Goal: Task Accomplishment & Management: Manage account settings

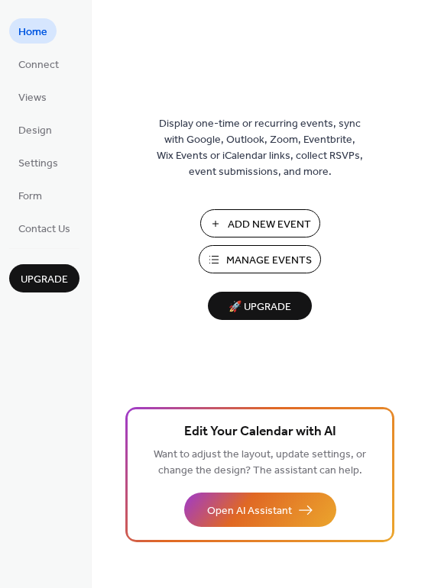
click at [245, 260] on span "Manage Events" at bounding box center [269, 261] width 86 height 16
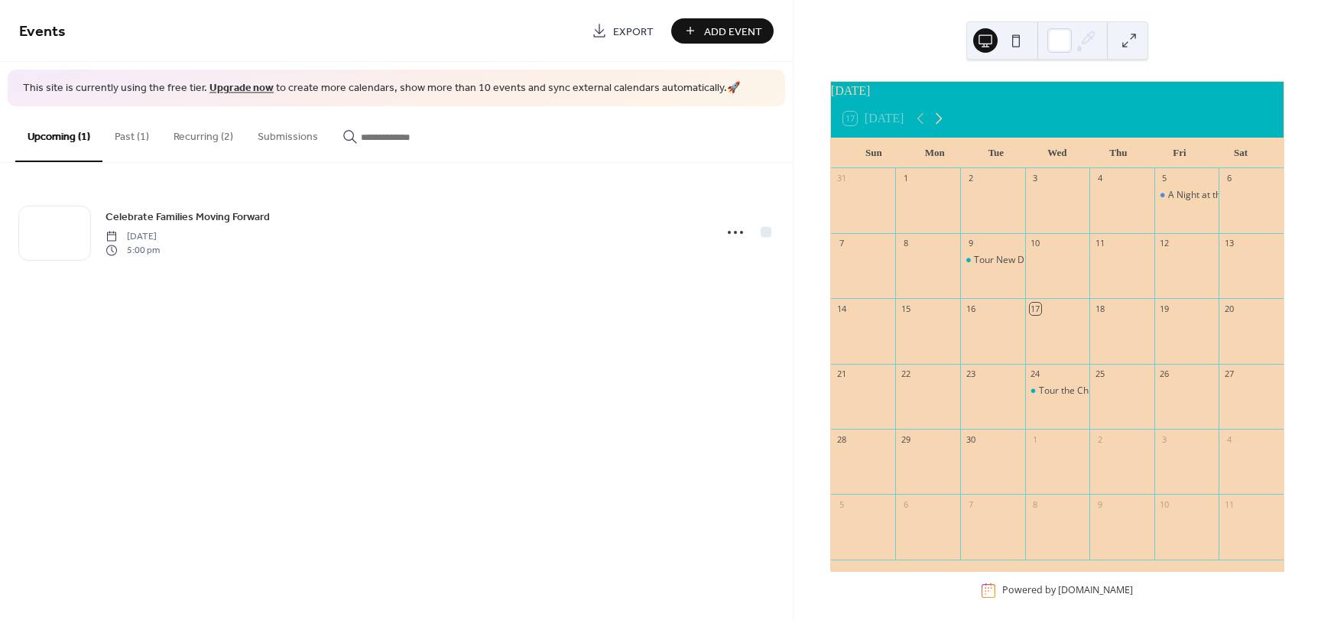
click at [934, 128] on icon at bounding box center [938, 118] width 18 height 18
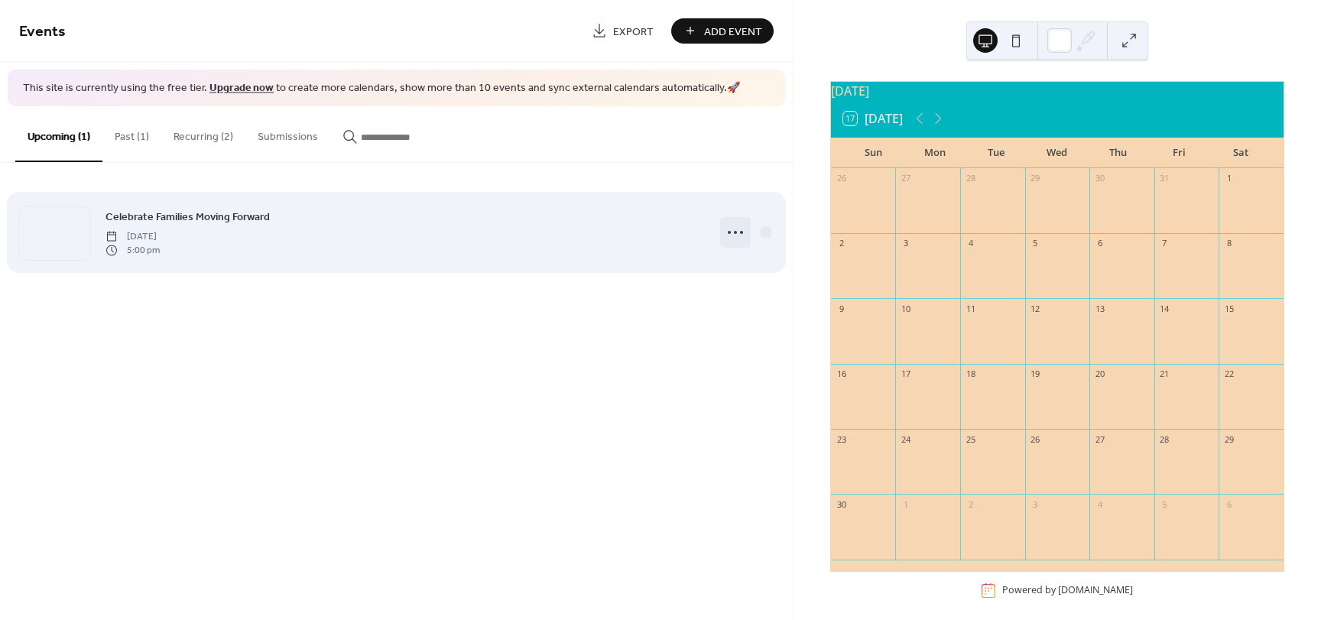
click at [738, 235] on icon at bounding box center [735, 232] width 24 height 24
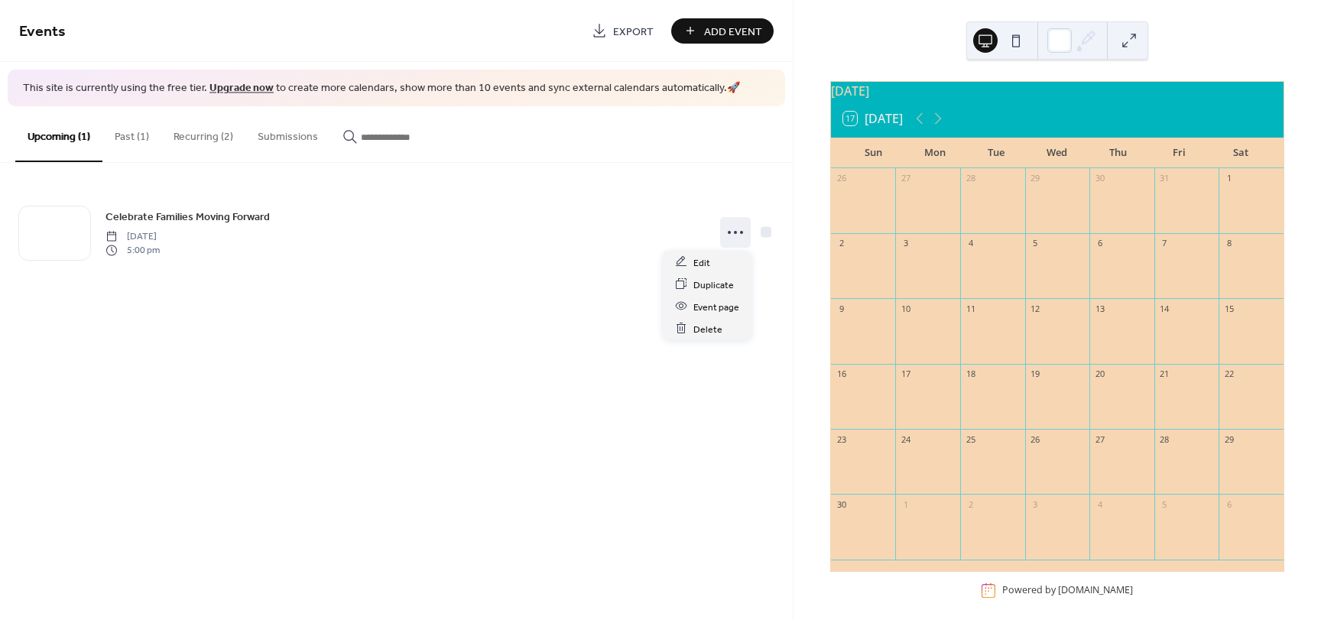
click at [199, 133] on button "Recurring (2)" at bounding box center [203, 133] width 84 height 54
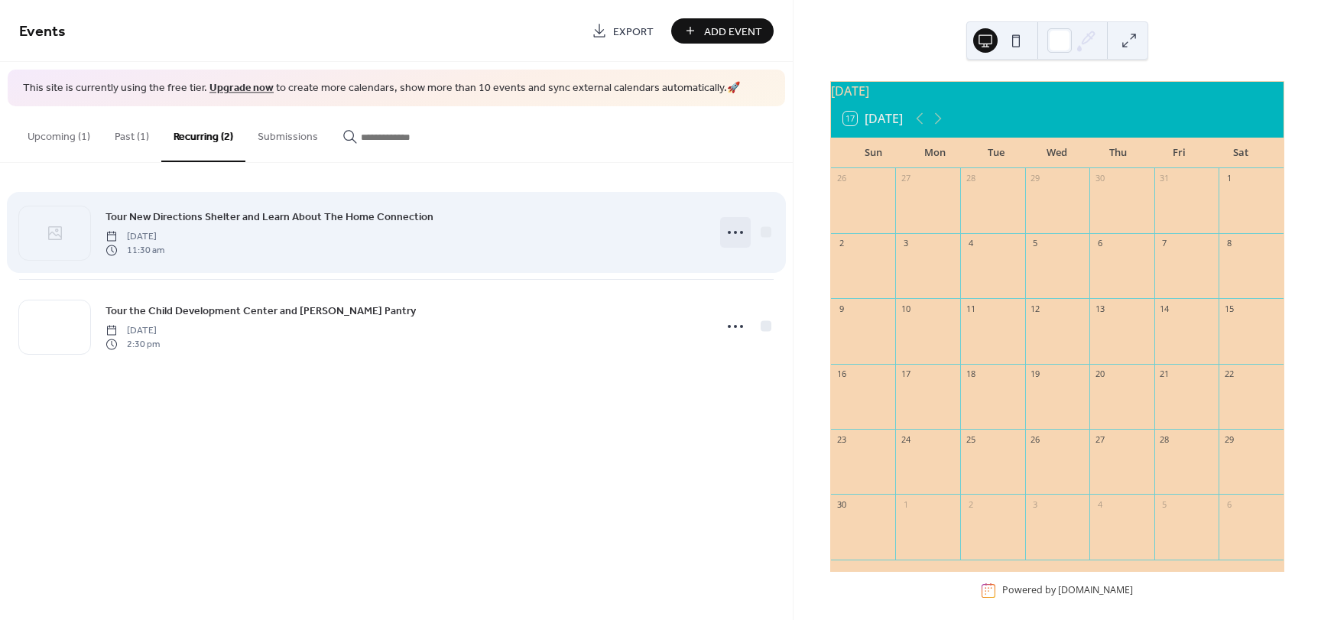
click at [735, 230] on icon at bounding box center [735, 232] width 24 height 24
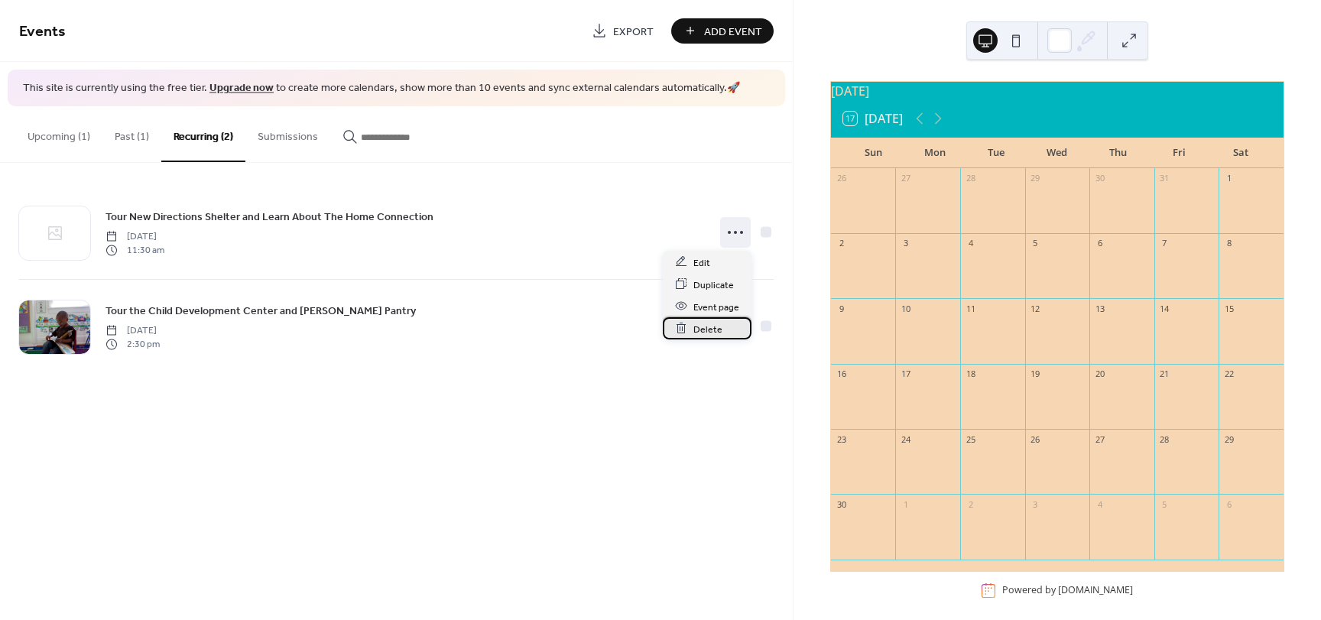
click at [702, 329] on span "Delete" at bounding box center [707, 329] width 29 height 16
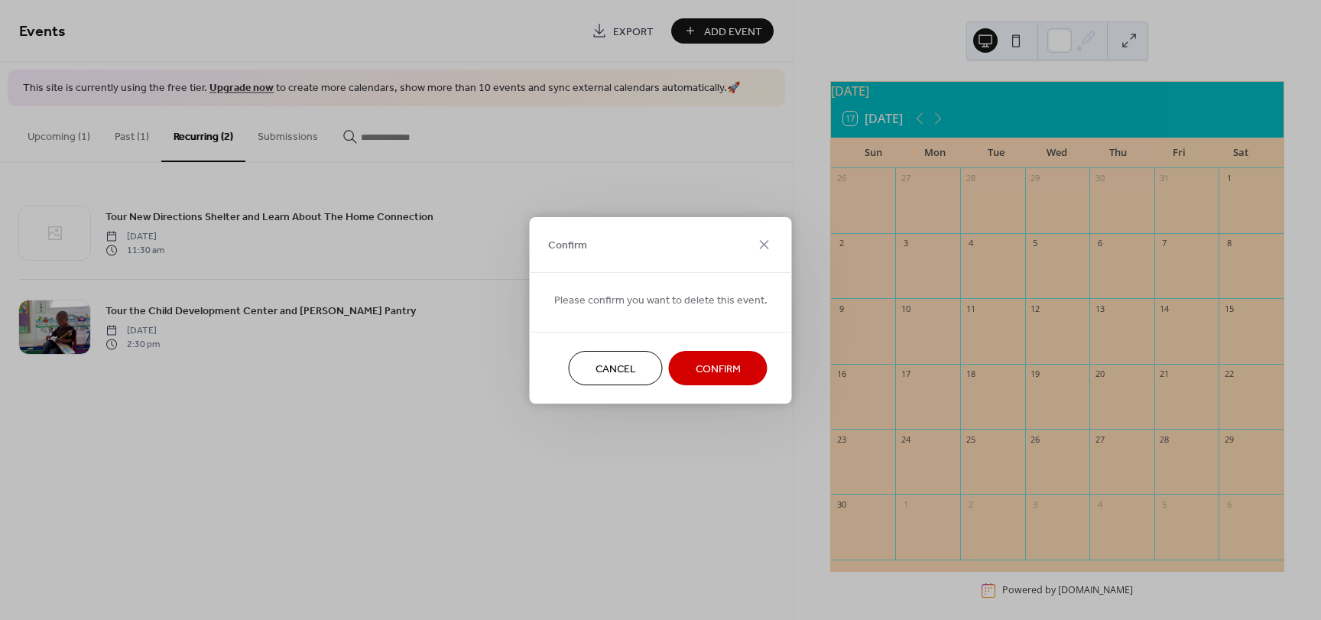
click at [709, 374] on span "Confirm" at bounding box center [717, 369] width 45 height 16
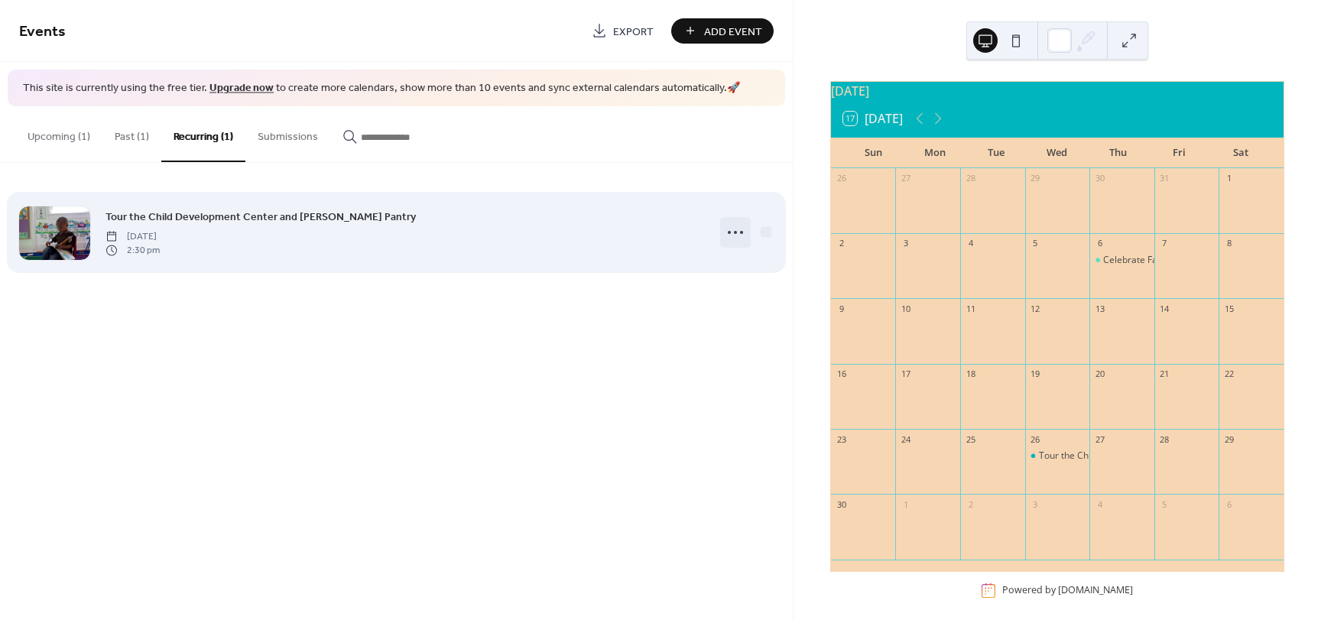
click at [736, 232] on circle at bounding box center [735, 232] width 3 height 3
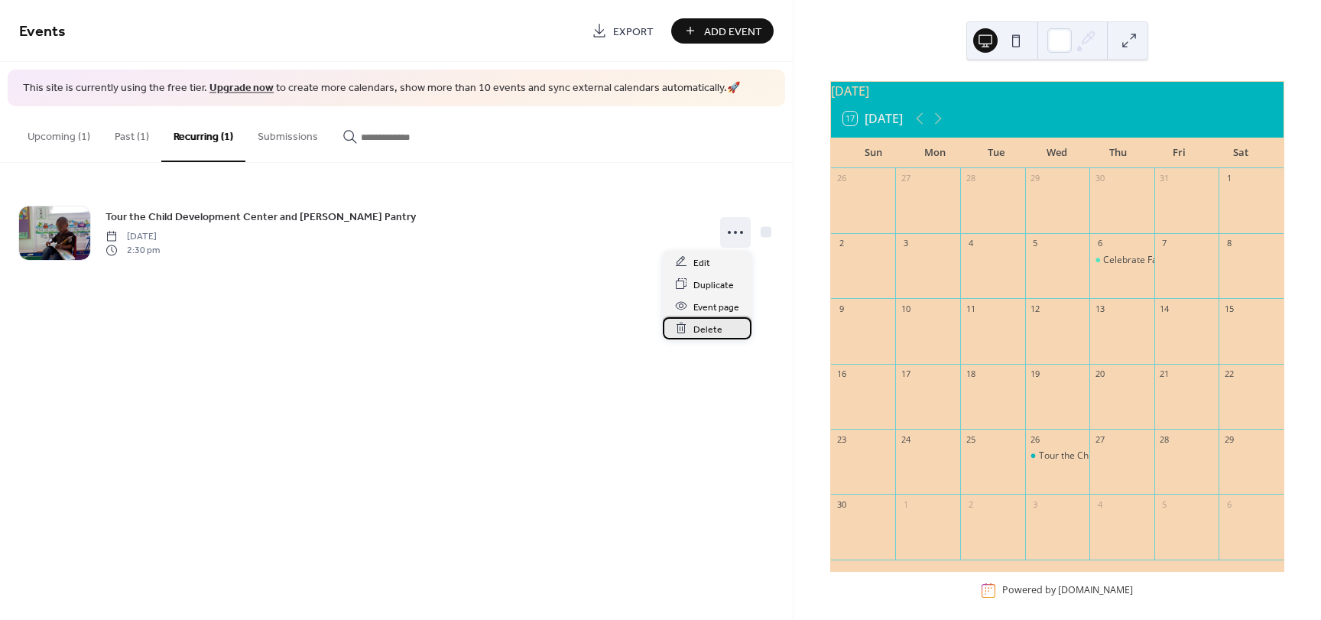
click at [698, 330] on span "Delete" at bounding box center [707, 329] width 29 height 16
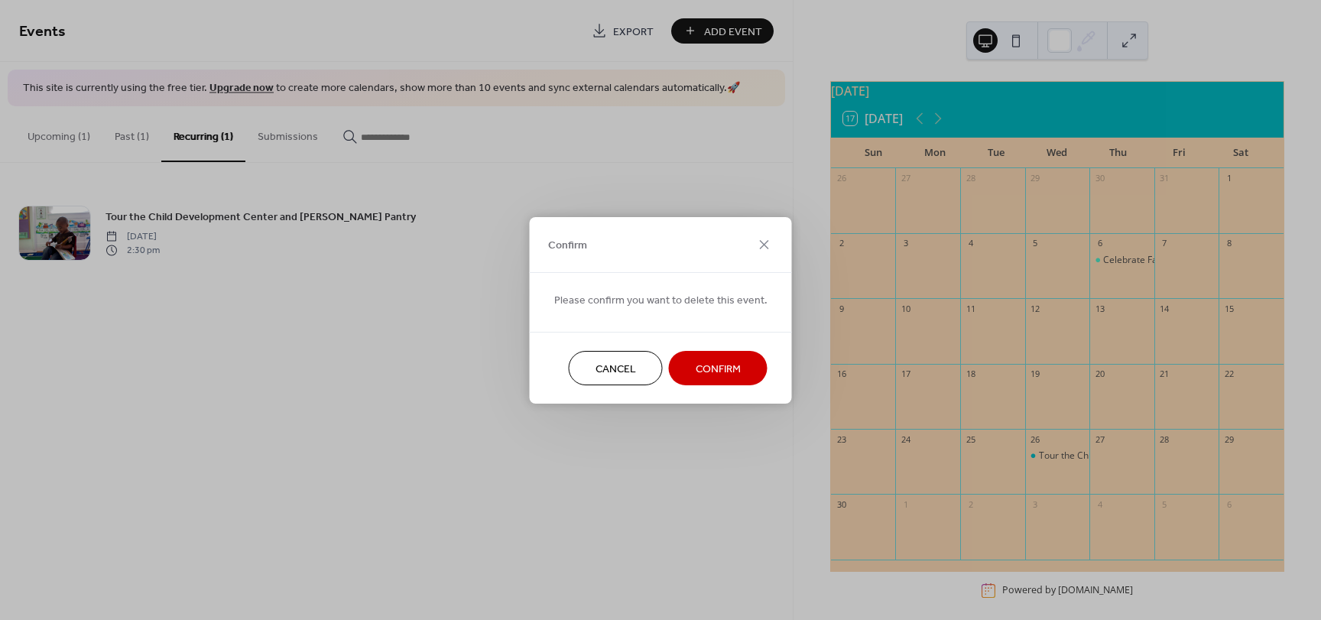
click at [715, 361] on span "Confirm" at bounding box center [717, 369] width 45 height 16
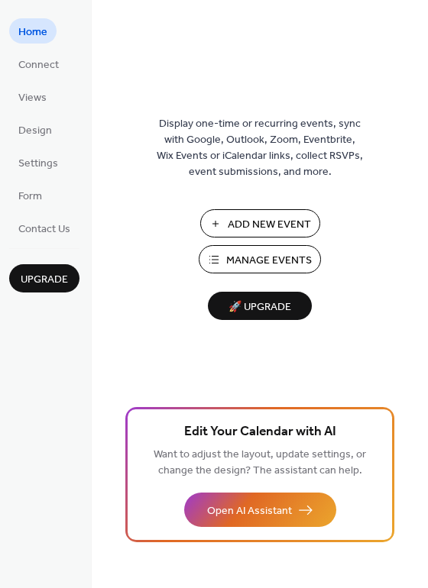
click at [267, 257] on span "Manage Events" at bounding box center [269, 261] width 86 height 16
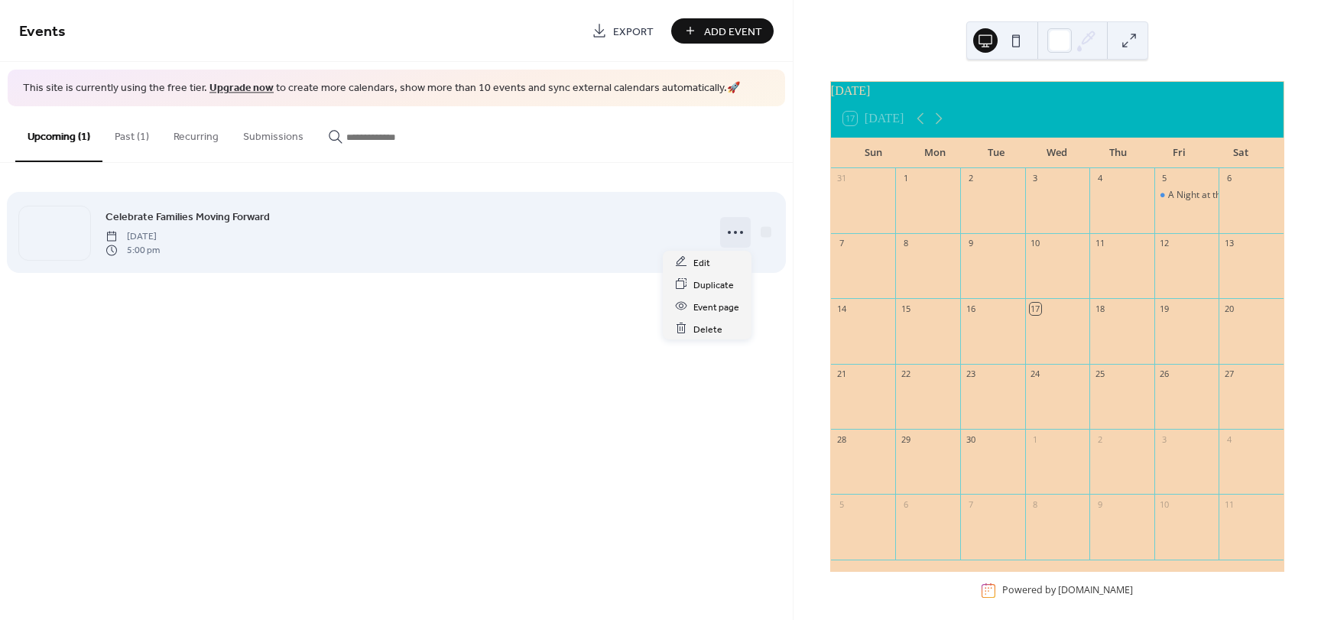
click at [732, 231] on icon at bounding box center [735, 232] width 24 height 24
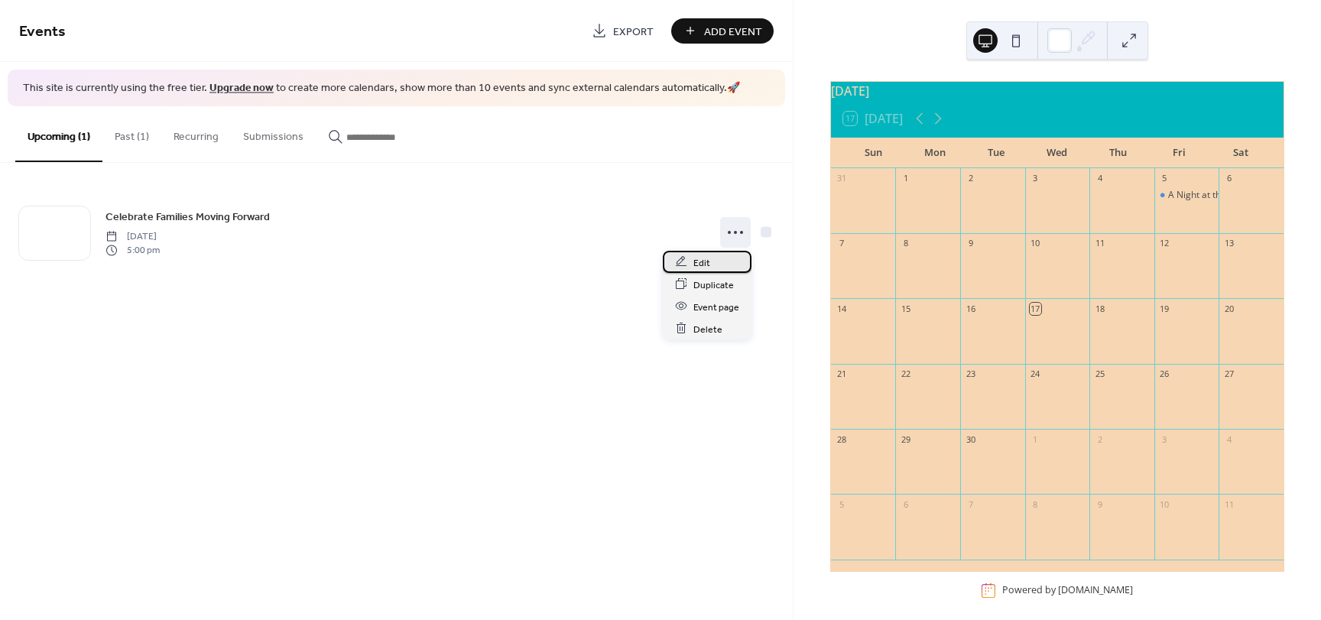
click at [717, 264] on div "Edit" at bounding box center [707, 262] width 89 height 22
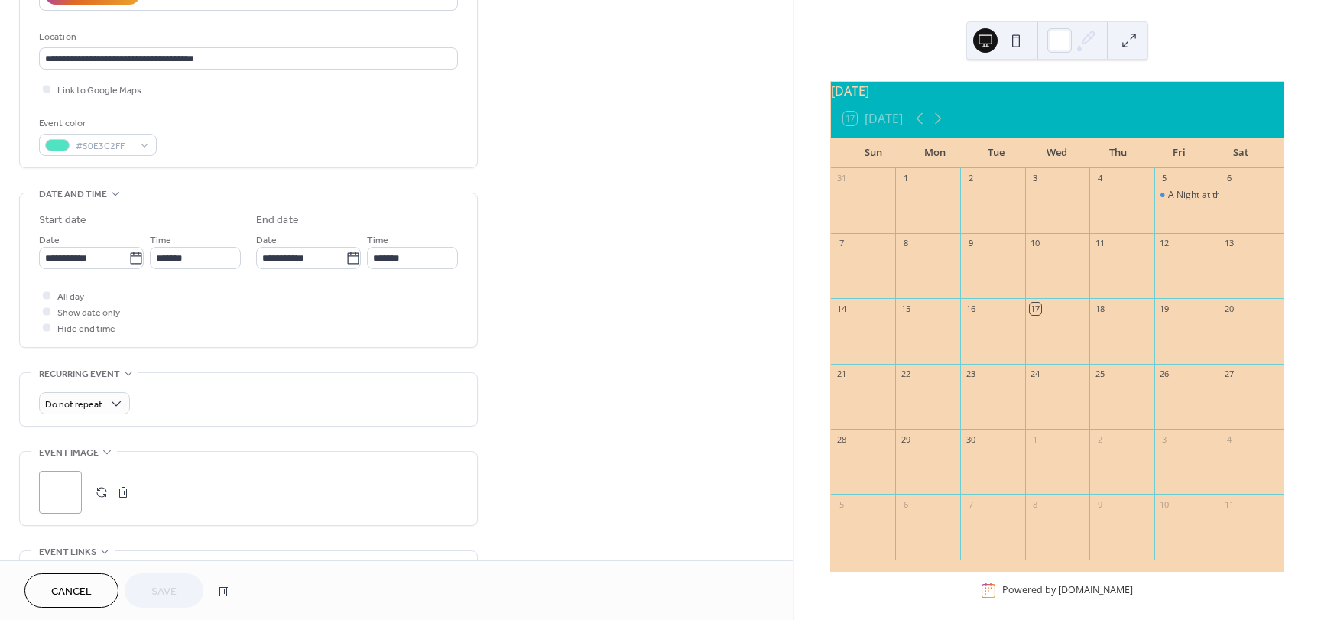
scroll to position [306, 0]
click at [120, 494] on button "button" at bounding box center [122, 491] width 21 height 21
click at [69, 493] on icon at bounding box center [60, 491] width 21 height 21
click at [177, 584] on button "Save" at bounding box center [164, 590] width 79 height 34
